Goal: Task Accomplishment & Management: Manage account settings

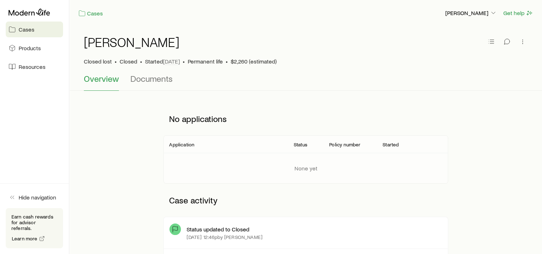
click at [21, 30] on span "Cases" at bounding box center [27, 29] width 16 height 7
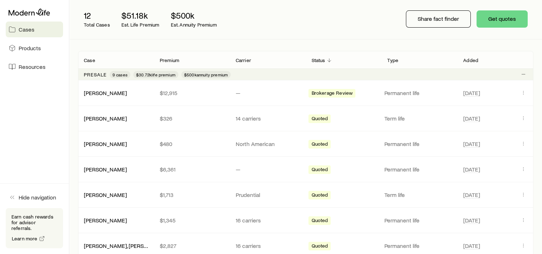
scroll to position [108, 0]
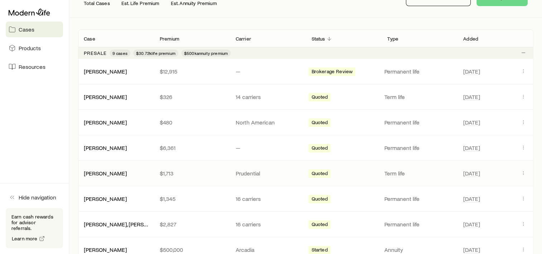
click at [124, 176] on div "Leitz, Matthew $1,713 Prudential Quoted Term life Aug 14" at bounding box center [306, 173] width 456 height 25
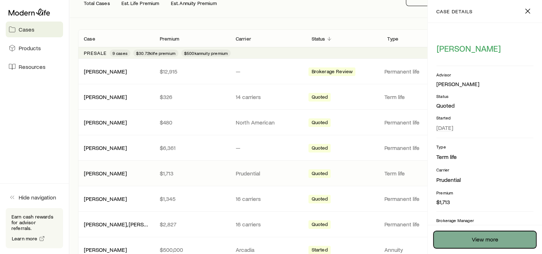
click at [479, 243] on link "View more" at bounding box center [485, 239] width 103 height 17
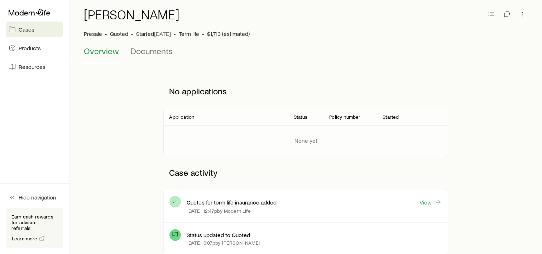
scroll to position [108, 0]
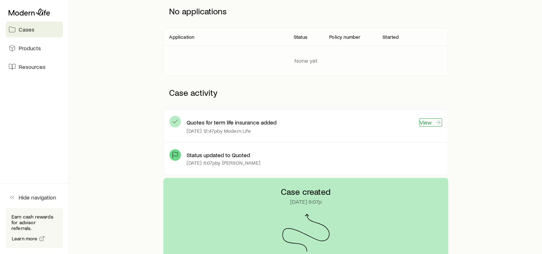
click at [431, 122] on link "View" at bounding box center [430, 122] width 23 height 8
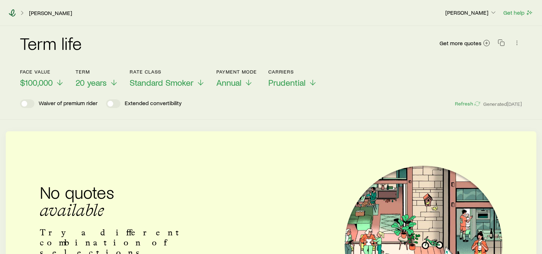
click at [13, 13] on icon at bounding box center [12, 12] width 7 height 7
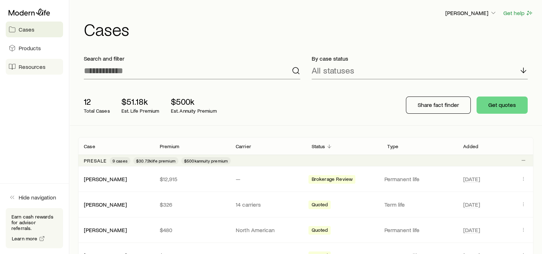
click at [27, 69] on span "Resources" at bounding box center [32, 66] width 27 height 7
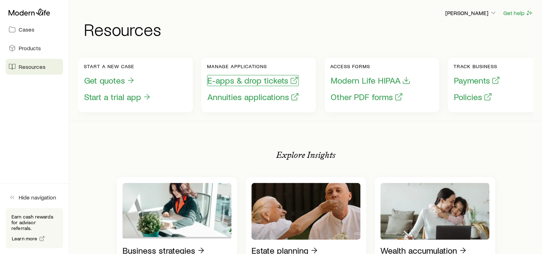
click at [272, 86] on button "E-apps & drop tickets" at bounding box center [253, 80] width 92 height 11
click at [258, 34] on h1 "Resources" at bounding box center [309, 28] width 450 height 17
click at [261, 26] on h1 "Resources" at bounding box center [309, 28] width 450 height 17
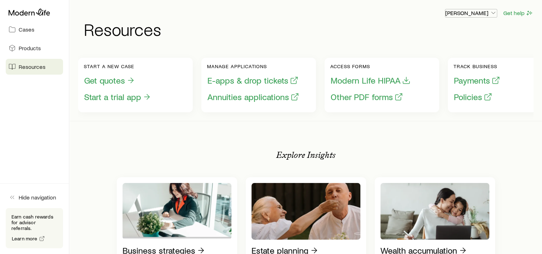
click at [495, 12] on icon "button" at bounding box center [493, 12] width 7 height 7
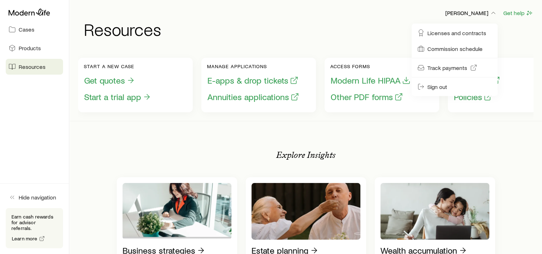
click at [290, 37] on h1 "Resources" at bounding box center [309, 28] width 450 height 17
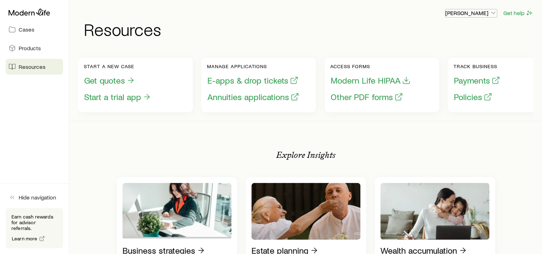
click at [494, 17] on button "[PERSON_NAME]" at bounding box center [471, 13] width 52 height 9
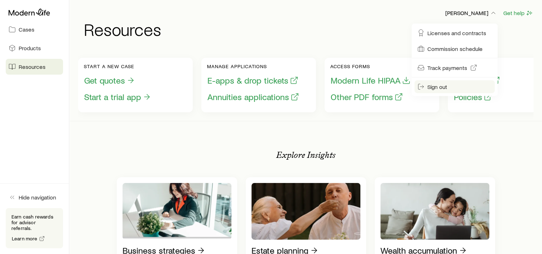
click at [436, 89] on span "Sign out" at bounding box center [438, 86] width 20 height 7
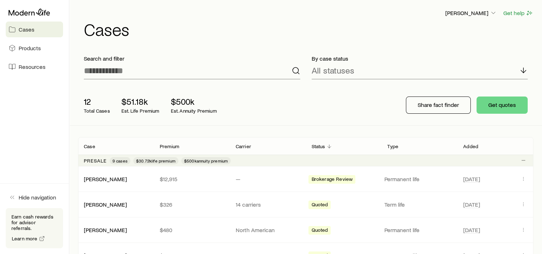
click at [20, 27] on span "Cases" at bounding box center [27, 29] width 16 height 7
click at [27, 71] on link "Resources" at bounding box center [34, 67] width 57 height 16
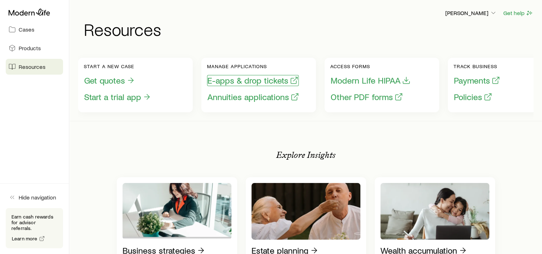
click at [237, 77] on button "E-apps & drop tickets" at bounding box center [253, 80] width 92 height 11
drag, startPoint x: 30, startPoint y: 190, endPoint x: 32, endPoint y: 185, distance: 5.2
click at [30, 190] on div "Hide navigation Earn cash rewards for advisor referrals. Learn more" at bounding box center [34, 218] width 69 height 71
click at [233, 81] on button "E-apps & drop tickets" at bounding box center [253, 80] width 92 height 11
